Goal: Information Seeking & Learning: Learn about a topic

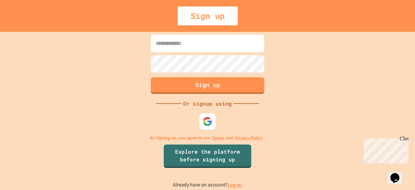
click at [184, 46] on input at bounding box center [208, 44] width 114 height 18
type input "**********"
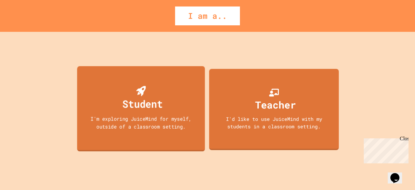
click at [183, 85] on div "Student I'm exploring JuiceMind for myself, outside of a classroom setting." at bounding box center [141, 108] width 128 height 85
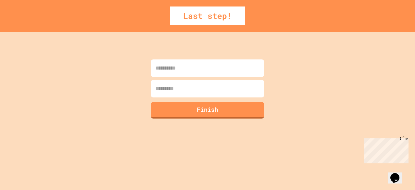
click at [171, 71] on input at bounding box center [208, 68] width 114 height 18
type input "*******"
type input "******"
click at [160, 107] on button "Finish" at bounding box center [208, 109] width 116 height 17
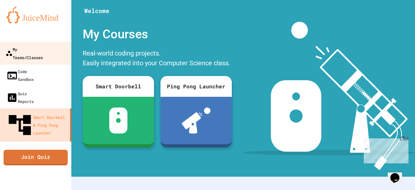
click at [22, 47] on div "My Teams/Classes" at bounding box center [24, 53] width 37 height 16
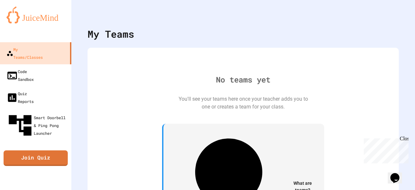
click at [198, 89] on div "No teams yet You'll see your teams here once your teacher adds you to one or cr…" at bounding box center [243, 164] width 299 height 220
click at [404, 138] on div "Close" at bounding box center [404, 140] width 8 height 8
click at [294, 141] on div "No teams yet You'll see your teams here once your teacher adds you to one or cr…" at bounding box center [243, 164] width 299 height 220
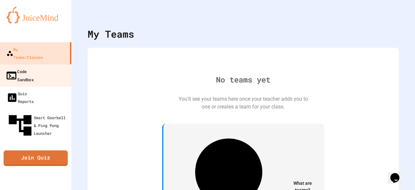
click at [46, 65] on link "Code Sandbox" at bounding box center [36, 75] width 74 height 23
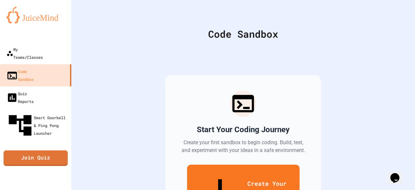
click at [191, 132] on div "Start Your Coding Journey Create your first sandbox to begin coding. Build, tes…" at bounding box center [243, 156] width 156 height 162
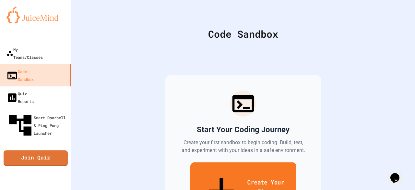
click at [249, 170] on link "Create Your First Sandbox" at bounding box center [243, 192] width 106 height 60
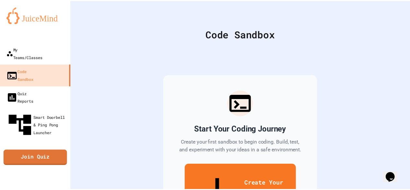
scroll to position [49, 0]
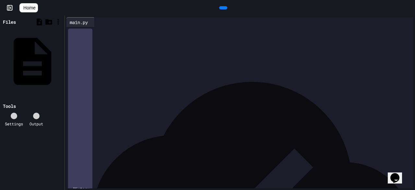
click at [14, 116] on icon at bounding box center [14, 116] width 0 height 0
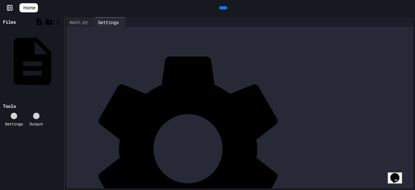
click at [15, 116] on icon at bounding box center [18, 119] width 6 height 6
click at [88, 21] on div "main.py" at bounding box center [79, 21] width 25 height 7
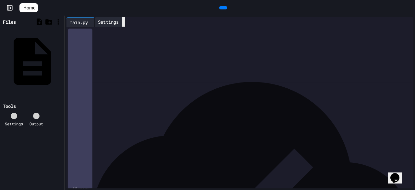
click at [124, 22] on icon at bounding box center [124, 22] width 0 height 0
click at [156, 36] on div at bounding box center [244, 31] width 337 height 9
click at [226, 22] on div at bounding box center [253, 22] width 307 height 0
click at [402, 22] on div at bounding box center [404, 22] width 5 height 0
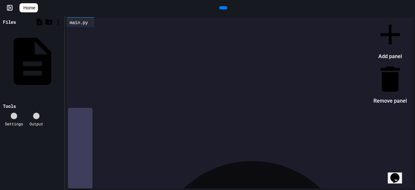
click at [374, 33] on icon at bounding box center [390, 34] width 33 height 33
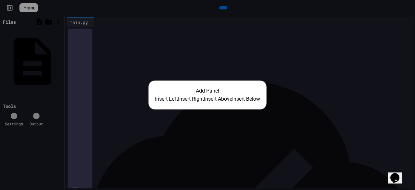
click at [250, 100] on button "Insert Below" at bounding box center [246, 99] width 28 height 8
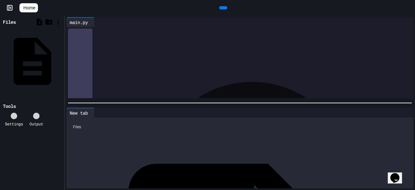
drag, startPoint x: 376, startPoint y: 78, endPoint x: 373, endPoint y: 96, distance: 18.8
click at [373, 96] on div "main.py 9 1 › History" at bounding box center [240, 58] width 350 height 84
click at [328, 36] on div at bounding box center [244, 31] width 337 height 9
click at [94, 109] on div at bounding box center [92, 112] width 3 height 9
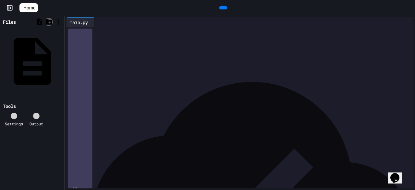
click at [50, 21] on icon at bounding box center [48, 22] width 7 height 6
click at [56, 22] on icon at bounding box center [58, 22] width 8 height 8
click at [56, 23] on icon at bounding box center [58, 22] width 8 height 8
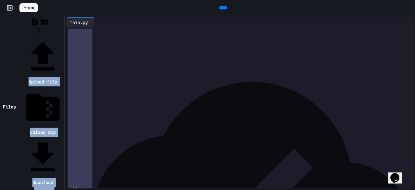
click at [51, 37] on div at bounding box center [39, 37] width 47 height 0
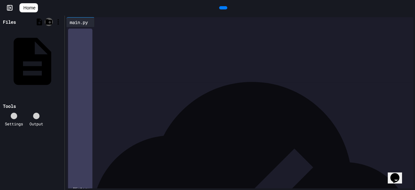
click at [47, 24] on icon at bounding box center [49, 22] width 8 height 8
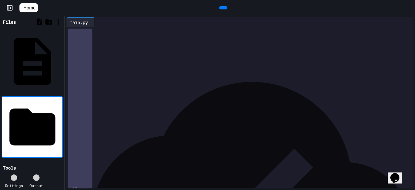
click at [91, 36] on div at bounding box center [244, 31] width 337 height 9
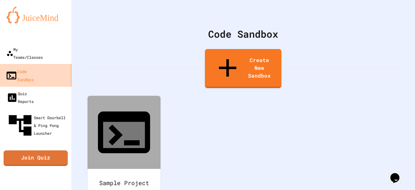
click at [23, 70] on link "Code Sandbox" at bounding box center [36, 75] width 74 height 23
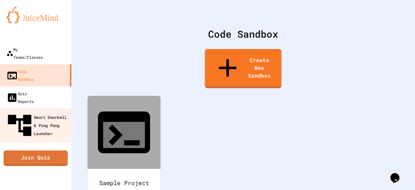
click at [30, 108] on link "Smart Doorbell & Ping Pong Launcher" at bounding box center [36, 125] width 74 height 35
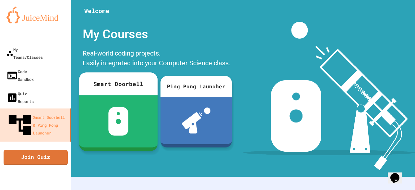
click at [97, 84] on div "Smart Doorbell" at bounding box center [118, 83] width 79 height 23
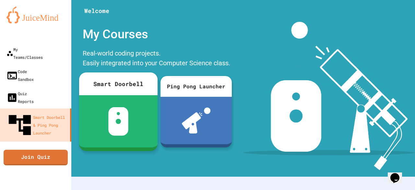
drag, startPoint x: 115, startPoint y: 117, endPoint x: 111, endPoint y: 141, distance: 24.0
click at [111, 141] on div at bounding box center [118, 121] width 79 height 52
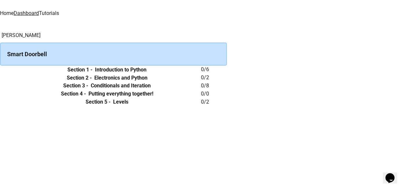
click at [0, 70] on icon "expand row" at bounding box center [0, 70] width 0 height 0
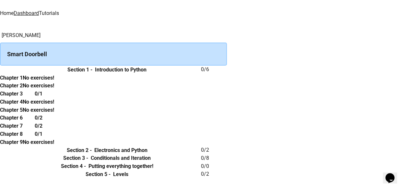
click at [23, 82] on h6 "Chapter 1" at bounding box center [11, 78] width 23 height 8
click at [54, 98] on div "0/1" at bounding box center [38, 94] width 31 height 8
click at [23, 82] on h6 "Chapter 1" at bounding box center [11, 78] width 23 height 8
click at [43, 98] on h6 "0/1" at bounding box center [39, 94] width 8 height 8
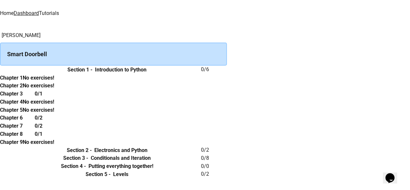
click at [54, 98] on div "0/1" at bounding box center [38, 94] width 31 height 8
click at [179, 43] on div "Smart Doorbell" at bounding box center [113, 54] width 227 height 23
click at [13, 74] on td "collapsible table" at bounding box center [6, 70] width 13 height 8
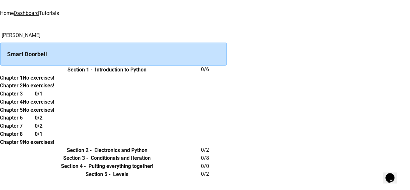
click at [0, 70] on icon "expand row" at bounding box center [0, 70] width 0 height 0
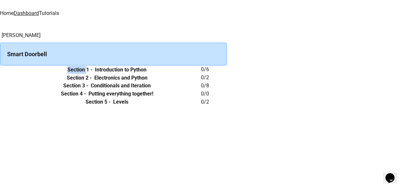
drag, startPoint x: 139, startPoint y: 74, endPoint x: 136, endPoint y: 81, distance: 7.4
click at [136, 74] on th "Section 1 - Introduction to Python" at bounding box center [107, 70] width 188 height 8
click at [92, 74] on h6 "Section 1 -" at bounding box center [79, 70] width 25 height 8
drag, startPoint x: 162, startPoint y: 69, endPoint x: 91, endPoint y: 82, distance: 72.5
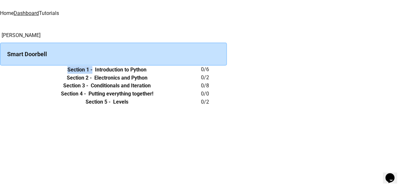
click at [91, 74] on tr "Section 1 - Introduction to Python 0 / 6" at bounding box center [113, 70] width 227 height 8
drag, startPoint x: 91, startPoint y: 82, endPoint x: 97, endPoint y: 82, distance: 6.5
click at [13, 74] on td "collapsible table" at bounding box center [6, 70] width 13 height 8
click at [0, 70] on icon "expand row" at bounding box center [0, 70] width 0 height 0
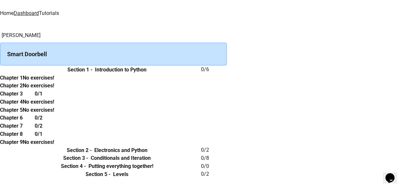
scroll to position [22, 0]
click at [54, 98] on div "0/1" at bounding box center [38, 94] width 31 height 8
click at [43, 98] on h6 "0/1" at bounding box center [39, 94] width 8 height 8
click at [23, 98] on th "Chapter 3" at bounding box center [11, 94] width 23 height 8
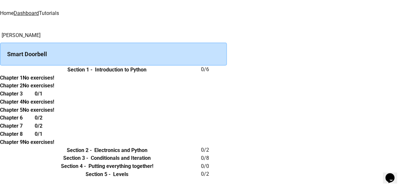
scroll to position [214, 0]
click at [13, 170] on td "collapsible table" at bounding box center [6, 174] width 13 height 8
click at [0, 174] on icon "expand row" at bounding box center [0, 174] width 0 height 0
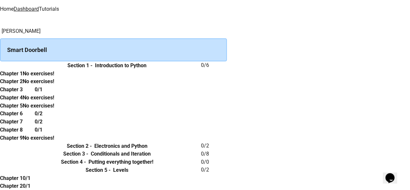
scroll to position [241, 0]
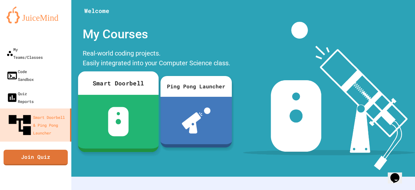
click at [126, 106] on div at bounding box center [118, 122] width 81 height 54
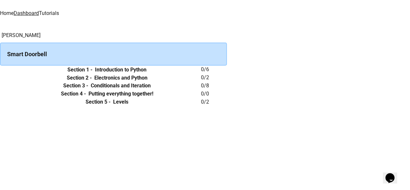
click at [0, 70] on icon "expand row" at bounding box center [0, 70] width 0 height 0
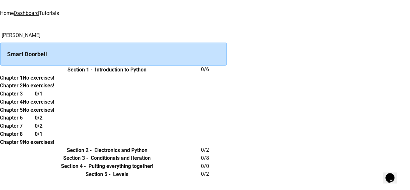
click at [227, 73] on h6 "0 / 6" at bounding box center [214, 70] width 26 height 8
click at [201, 74] on th "Section 1 - Introduction to Python" at bounding box center [107, 70] width 188 height 8
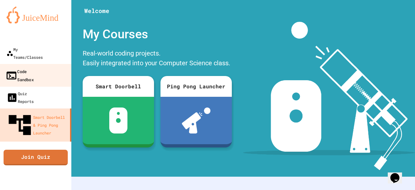
click at [23, 67] on div "Code Sandbox" at bounding box center [20, 75] width 28 height 16
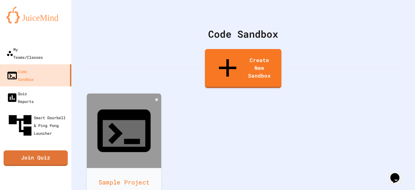
click at [132, 107] on div at bounding box center [124, 130] width 75 height 75
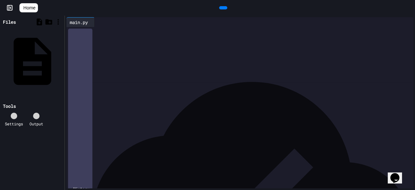
click at [82, 35] on div at bounding box center [244, 31] width 337 height 9
click at [9, 8] on icon at bounding box center [9, 8] width 6 height 6
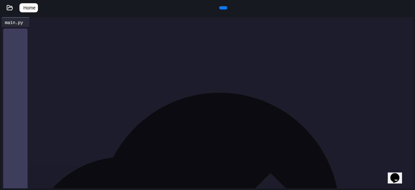
click at [9, 8] on icon at bounding box center [9, 8] width 6 height 6
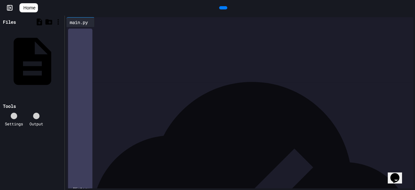
click at [101, 31] on div at bounding box center [244, 31] width 337 height 6
click at [114, 31] on div at bounding box center [240, 31] width 328 height 6
click at [223, 8] on icon at bounding box center [223, 8] width 0 height 0
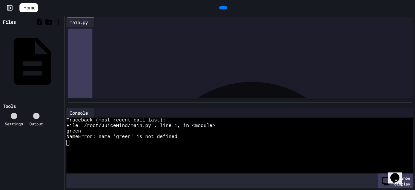
click at [137, 36] on div "*****" at bounding box center [244, 31] width 337 height 9
click at [225, 9] on icon at bounding box center [227, 11] width 4 height 5
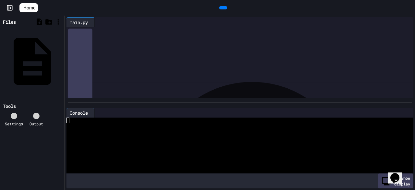
click at [225, 9] on icon at bounding box center [227, 11] width 4 height 5
click at [173, 33] on div "********" at bounding box center [240, 31] width 328 height 6
click at [93, 113] on icon at bounding box center [93, 113] width 0 height 0
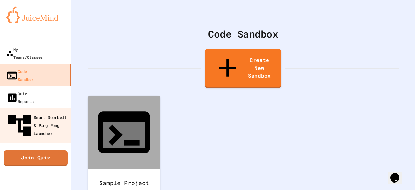
click at [49, 111] on div "Smart Doorbell & Ping Pong Launcher" at bounding box center [38, 125] width 64 height 28
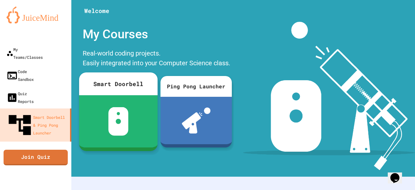
click at [113, 94] on div "Smart Doorbell" at bounding box center [118, 83] width 79 height 23
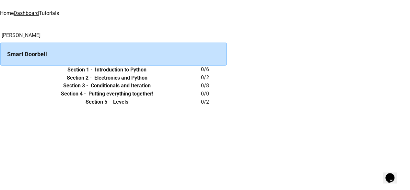
click at [201, 74] on th "Section 1 - Introduction to Python" at bounding box center [107, 70] width 188 height 8
click at [227, 50] on div "Smart Doorbell" at bounding box center [113, 54] width 227 height 23
click at [59, 13] on link "Tutorials" at bounding box center [49, 13] width 20 height 6
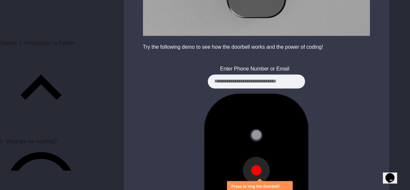
scroll to position [497, 0]
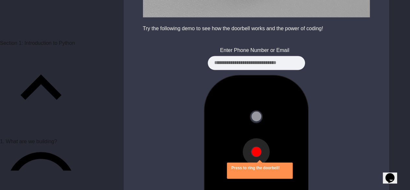
click at [246, 57] on input at bounding box center [256, 63] width 97 height 14
type input "**********"
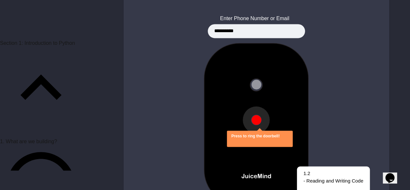
scroll to position [538, 0]
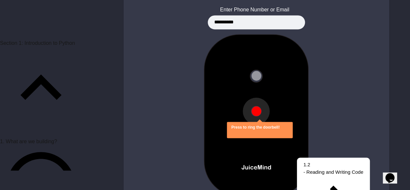
click at [257, 106] on button at bounding box center [257, 111] width 10 height 10
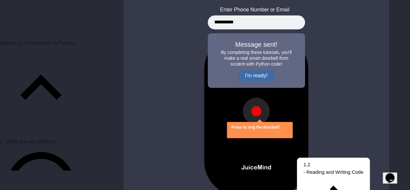
click at [254, 70] on button "I'm ready!" at bounding box center [257, 75] width 36 height 11
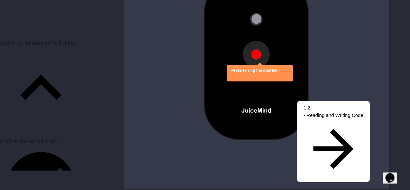
scroll to position [595, 0]
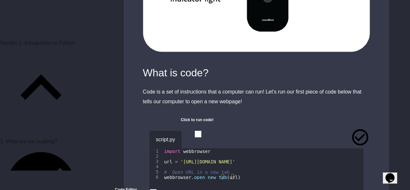
scroll to position [816, 0]
click at [197, 139] on icon "button" at bounding box center [196, 141] width 4 height 5
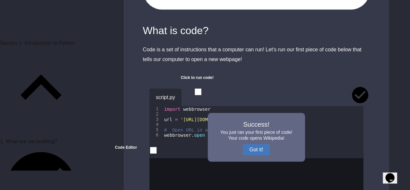
scroll to position [859, 0]
click at [154, 70] on div at bounding box center [257, 72] width 266 height 16
click at [259, 144] on button "Got it!" at bounding box center [256, 149] width 27 height 11
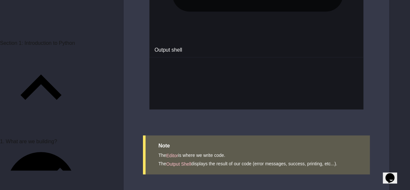
scroll to position [1218, 0]
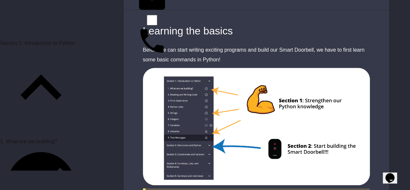
scroll to position [62, 0]
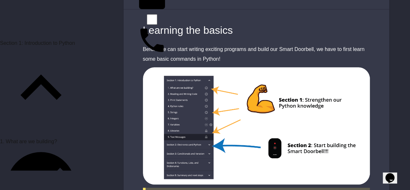
click at [204, 126] on img at bounding box center [257, 125] width 266 height 117
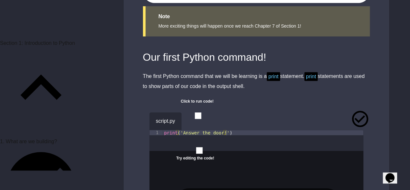
scroll to position [243, 0]
click at [274, 74] on span "print" at bounding box center [273, 76] width 13 height 9
click at [197, 121] on icon "button" at bounding box center [196, 123] width 4 height 5
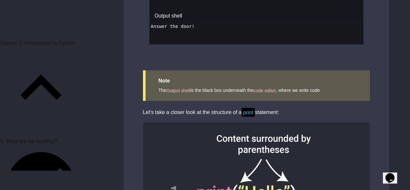
scroll to position [605, 0]
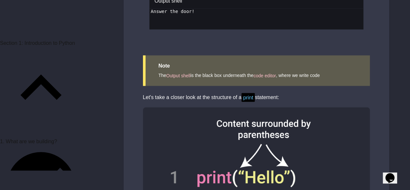
drag, startPoint x: 236, startPoint y: 123, endPoint x: 180, endPoint y: 127, distance: 55.6
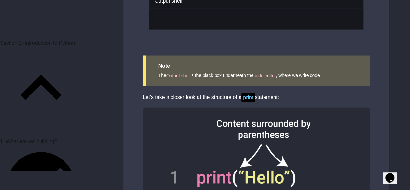
drag, startPoint x: 237, startPoint y: 117, endPoint x: 231, endPoint y: 118, distance: 5.7
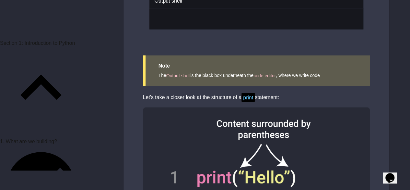
scroll to position [0, 3]
type textarea "*"
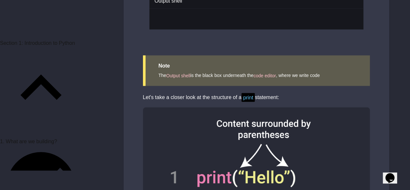
type textarea "*"
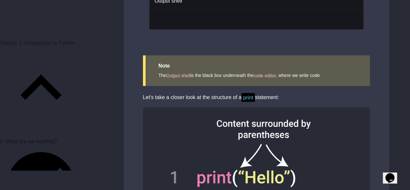
type textarea "*"
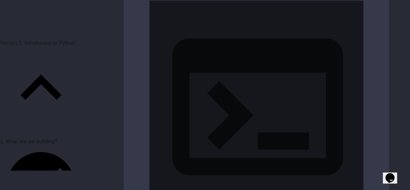
scroll to position [949, 0]
type textarea "*"
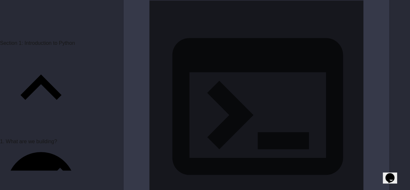
type textarea "**"
drag, startPoint x: 190, startPoint y: 135, endPoint x: 183, endPoint y: 136, distance: 7.3
drag, startPoint x: 183, startPoint y: 136, endPoint x: 172, endPoint y: 141, distance: 12.2
drag, startPoint x: 170, startPoint y: 142, endPoint x: 166, endPoint y: 141, distance: 4.2
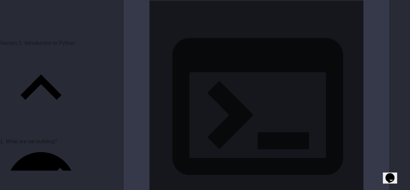
drag, startPoint x: 166, startPoint y: 141, endPoint x: 256, endPoint y: 127, distance: 91.0
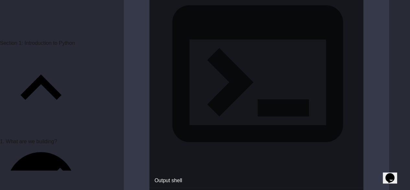
scroll to position [982, 0]
drag, startPoint x: 189, startPoint y: 149, endPoint x: 157, endPoint y: 107, distance: 53.0
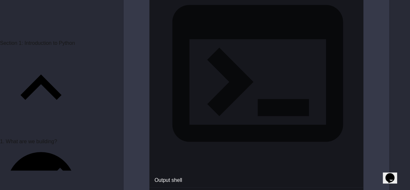
type textarea "**********"
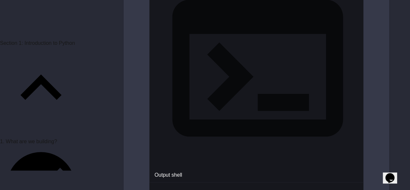
scroll to position [1011, 0]
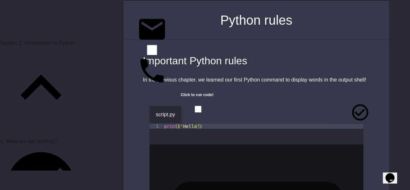
scroll to position [31, 0]
click at [191, 113] on icon "button" at bounding box center [191, 113] width 0 height 0
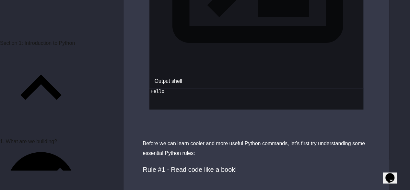
scroll to position [309, 0]
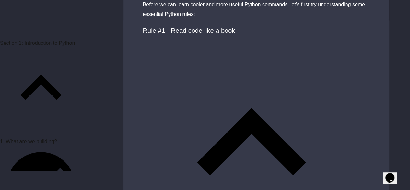
scroll to position [447, 0]
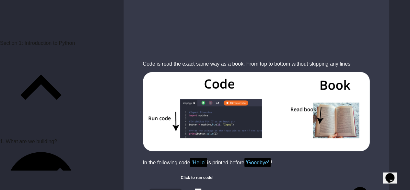
scroll to position [665, 0]
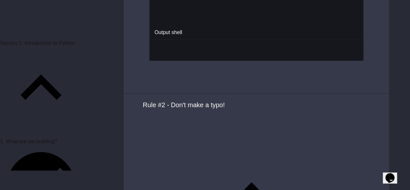
scroll to position [1059, 0]
